Goal: Information Seeking & Learning: Learn about a topic

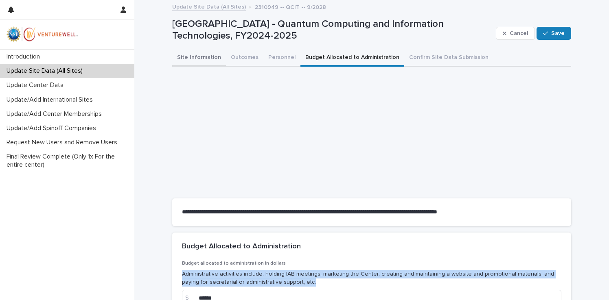
click at [182, 54] on button "Site Information" at bounding box center [199, 58] width 54 height 17
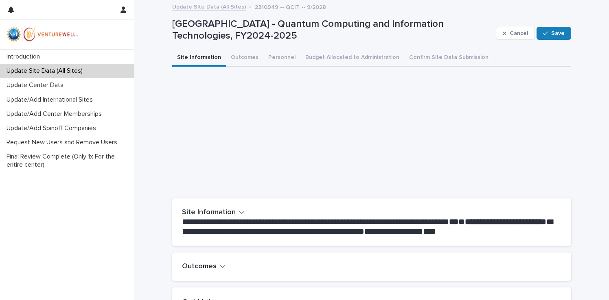
click at [221, 269] on icon "button" at bounding box center [223, 266] width 6 height 7
click at [238, 54] on button "Outcomes" at bounding box center [244, 58] width 37 height 17
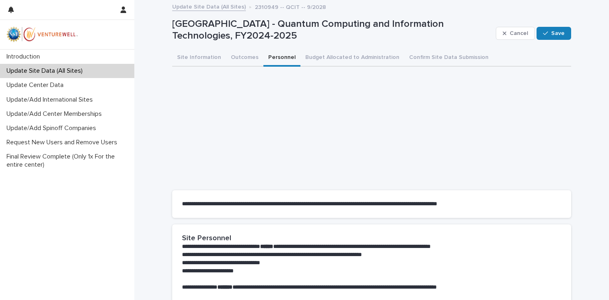
click at [280, 59] on button "Personnel" at bounding box center [281, 58] width 37 height 17
click at [315, 54] on button "Budget Allocated to Administration" at bounding box center [352, 58] width 104 height 17
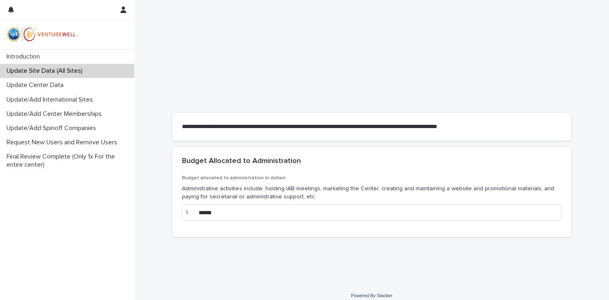
scroll to position [93, 0]
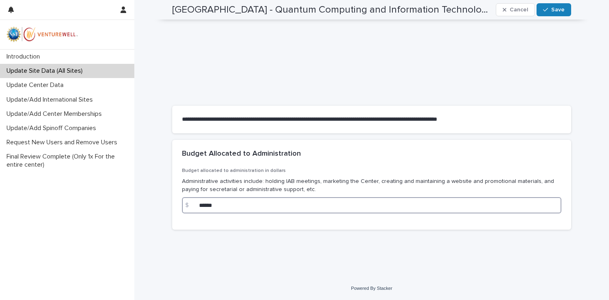
click at [235, 207] on input "******" at bounding box center [371, 205] width 379 height 16
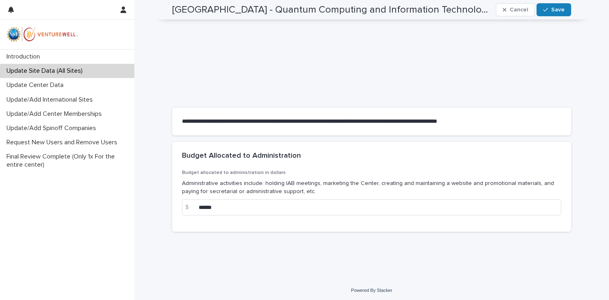
click at [240, 181] on p "Administrative activities include: holding IAB meetings, marketing the Center, …" at bounding box center [371, 187] width 379 height 17
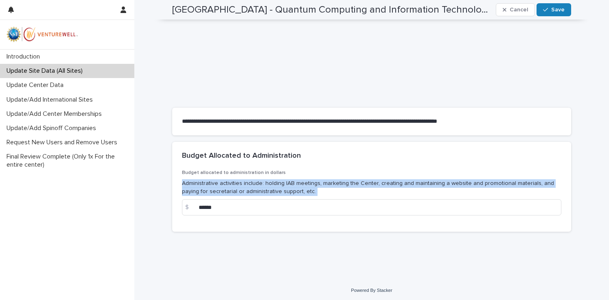
click at [240, 181] on p "Administrative activities include: holding IAB meetings, marketing the Center, …" at bounding box center [371, 187] width 379 height 17
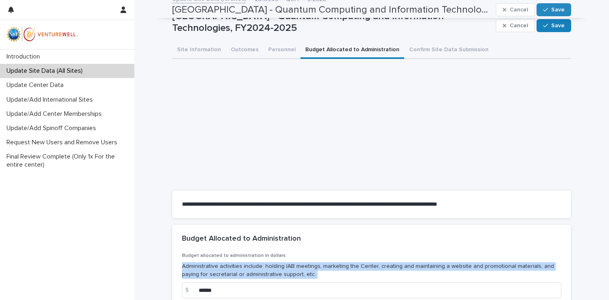
scroll to position [0, 0]
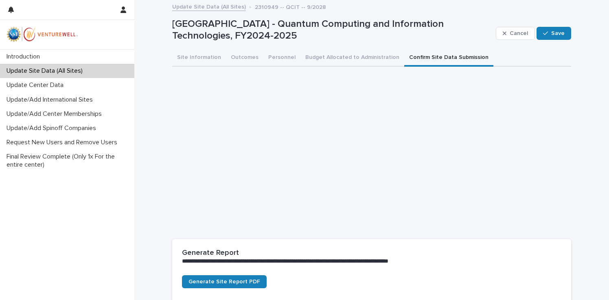
click at [424, 57] on button "Confirm Site Data Submission" at bounding box center [448, 58] width 89 height 17
click at [271, 57] on button "Personnel" at bounding box center [281, 58] width 37 height 17
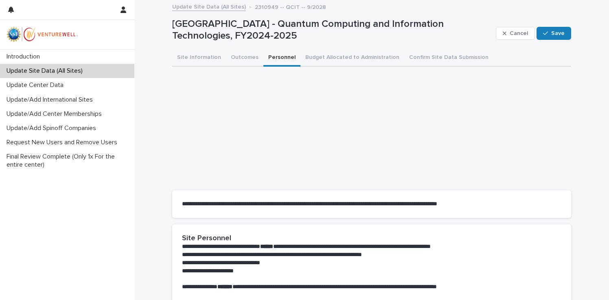
scroll to position [8, 0]
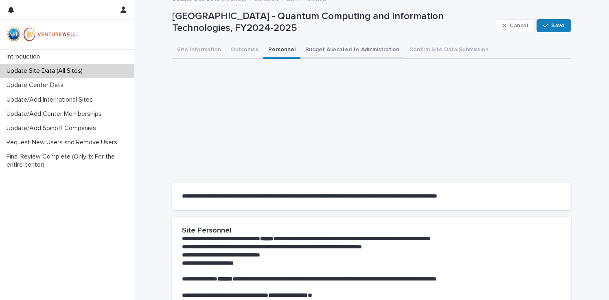
click at [313, 52] on button "Budget Allocated to Administration" at bounding box center [352, 50] width 104 height 17
